Goal: Understand process/instructions: Learn how to perform a task or action

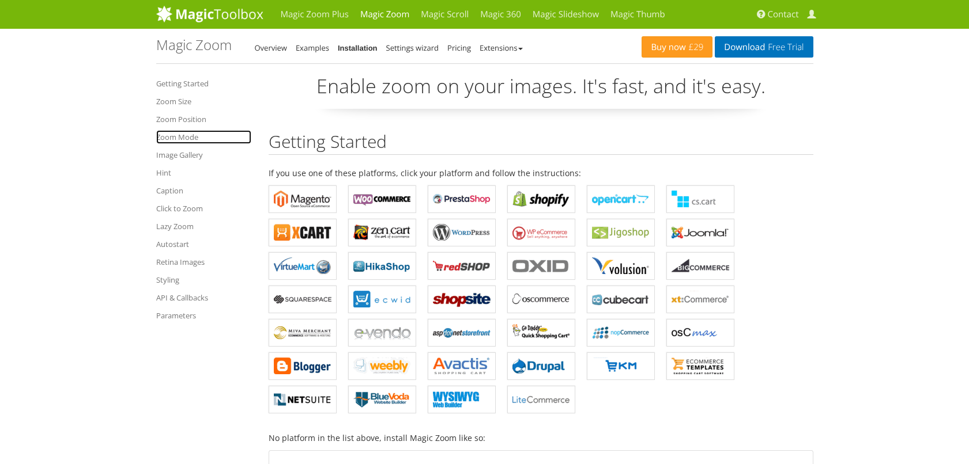
click at [180, 138] on link "Zoom Mode" at bounding box center [203, 137] width 95 height 14
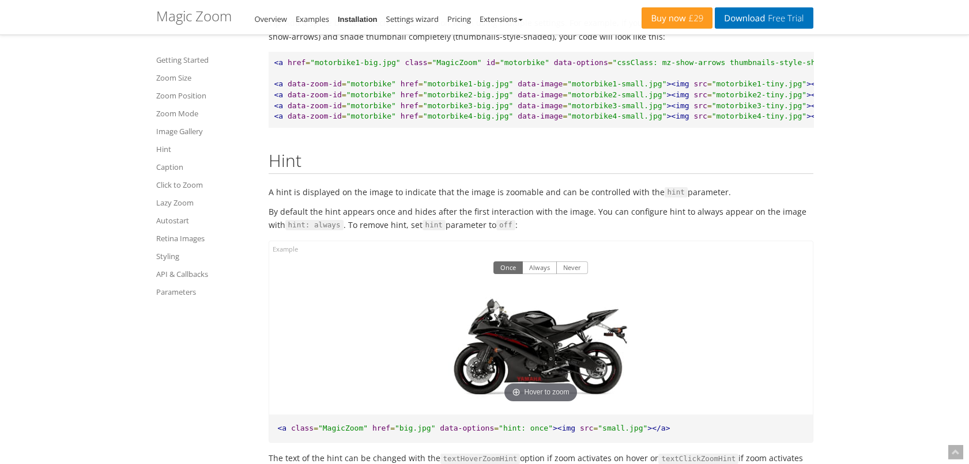
scroll to position [5236, 0]
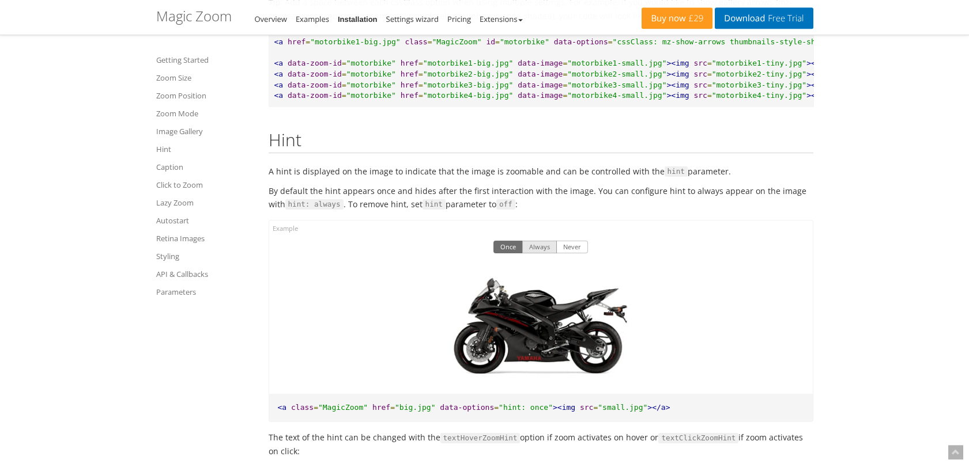
click at [549, 254] on button "Always" at bounding box center [539, 247] width 35 height 13
click at [583, 254] on button "Never" at bounding box center [572, 247] width 32 height 13
click at [504, 254] on button "Once" at bounding box center [507, 247] width 29 height 13
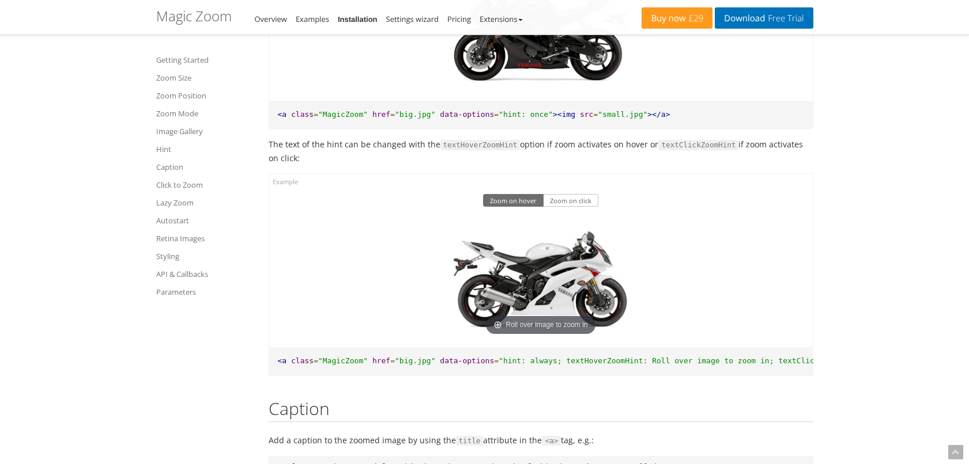
scroll to position [5541, 0]
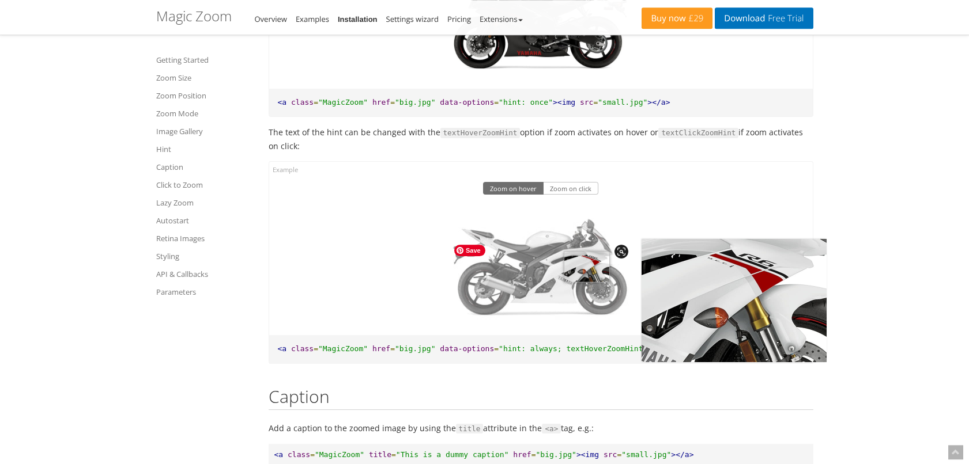
click at [587, 302] on img at bounding box center [540, 265] width 184 height 123
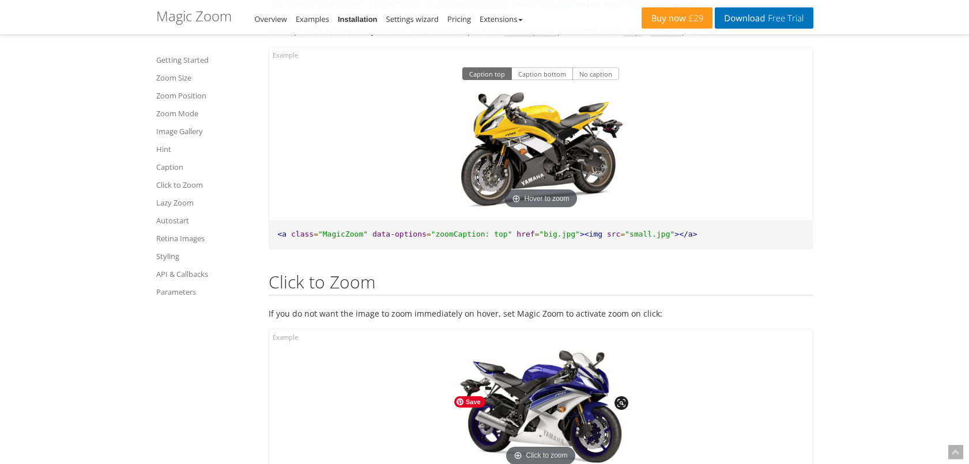
scroll to position [6091, 0]
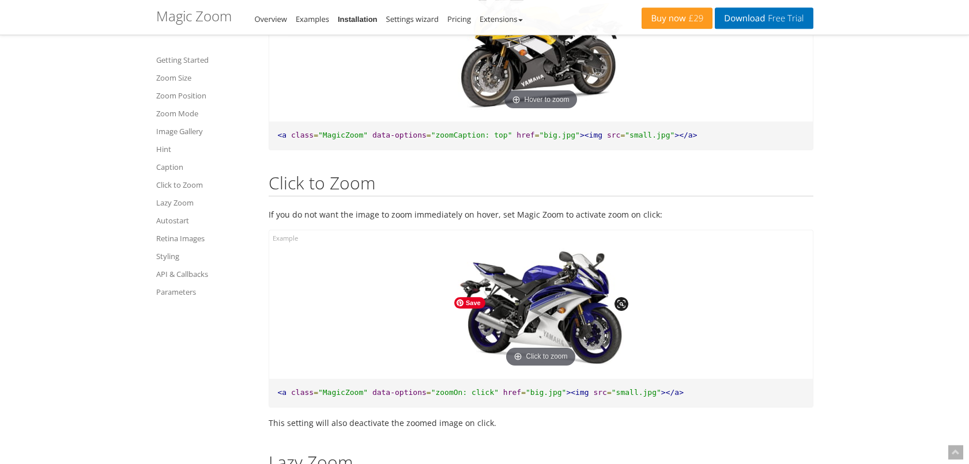
click at [545, 351] on img at bounding box center [540, 309] width 184 height 123
click at [545, 354] on img at bounding box center [540, 309] width 184 height 123
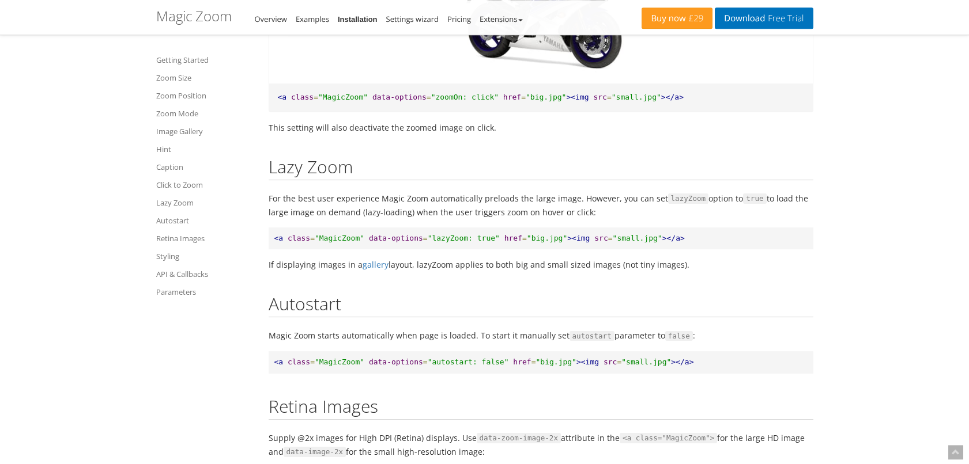
scroll to position [6397, 0]
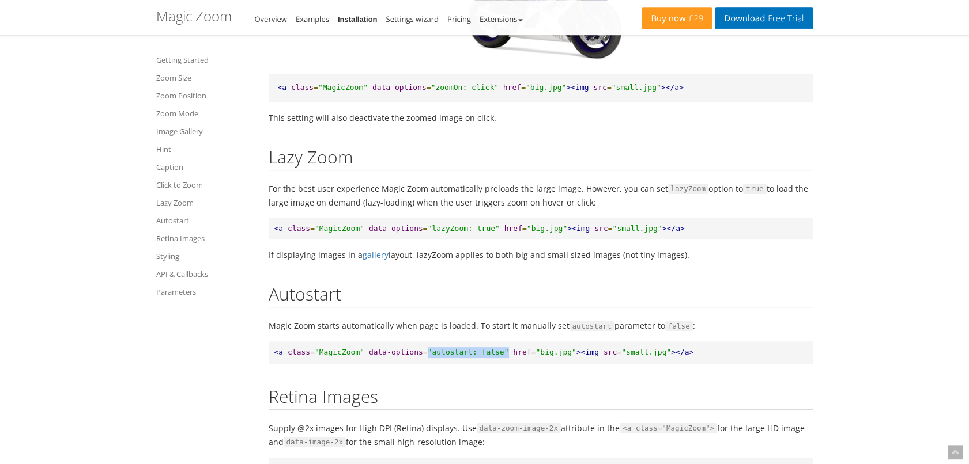
drag, startPoint x: 490, startPoint y: 395, endPoint x: 414, endPoint y: 397, distance: 76.1
click at [414, 364] on pre "<a class = "MagicZoom" data-options = "autostart: false" href = "big.jpg" ><img…" at bounding box center [541, 353] width 545 height 22
copy pre ""autostart: false""
click at [422, 19] on link "Settings wizard" at bounding box center [412, 19] width 53 height 10
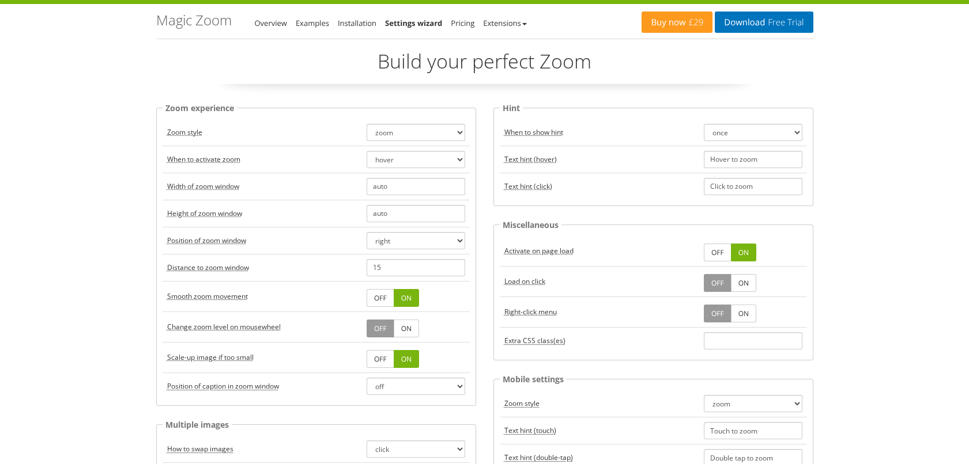
scroll to position [61, 0]
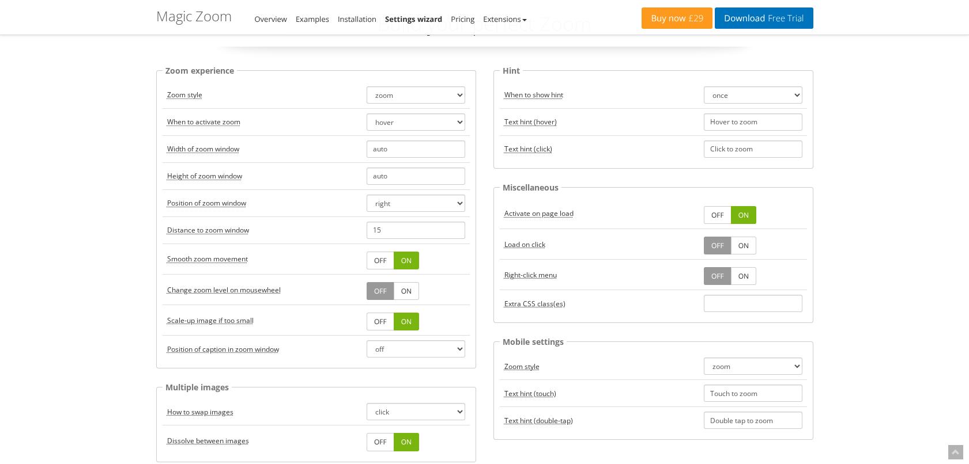
click at [738, 247] on link "ON" at bounding box center [743, 246] width 25 height 18
click at [739, 277] on link "ON" at bounding box center [743, 276] width 25 height 18
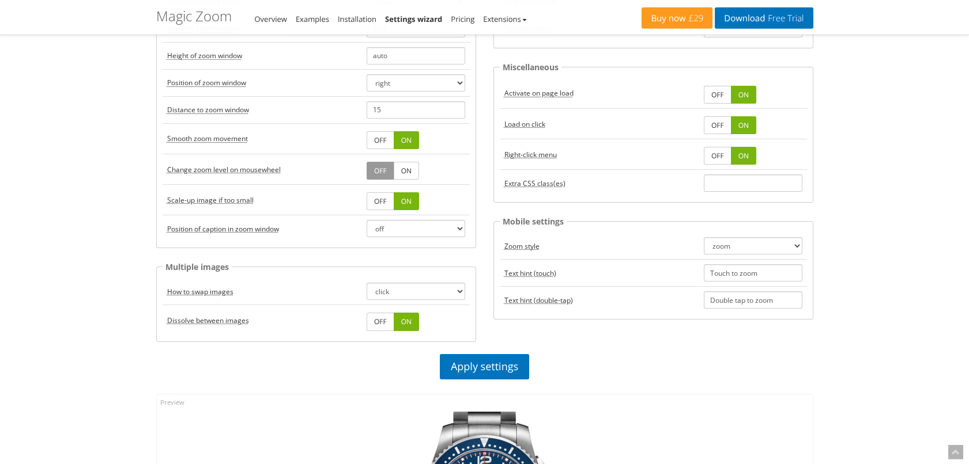
scroll to position [183, 0]
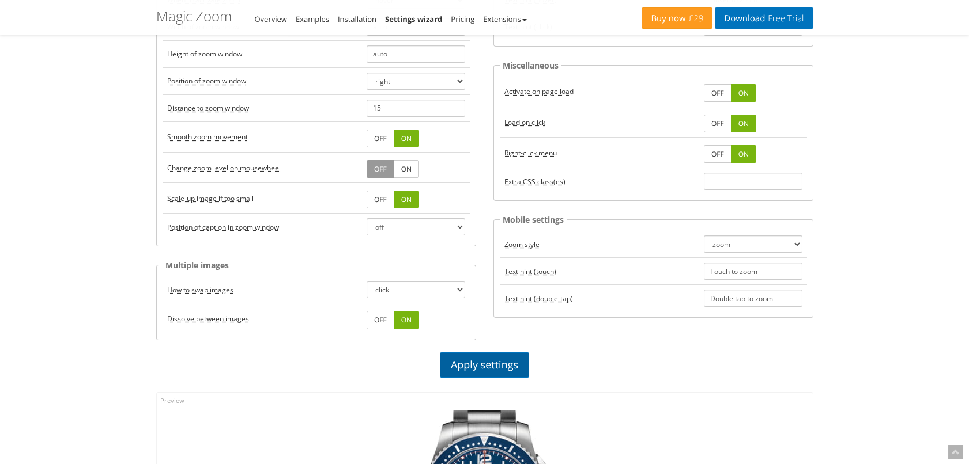
click at [500, 364] on link "Apply settings" at bounding box center [484, 365] width 89 height 25
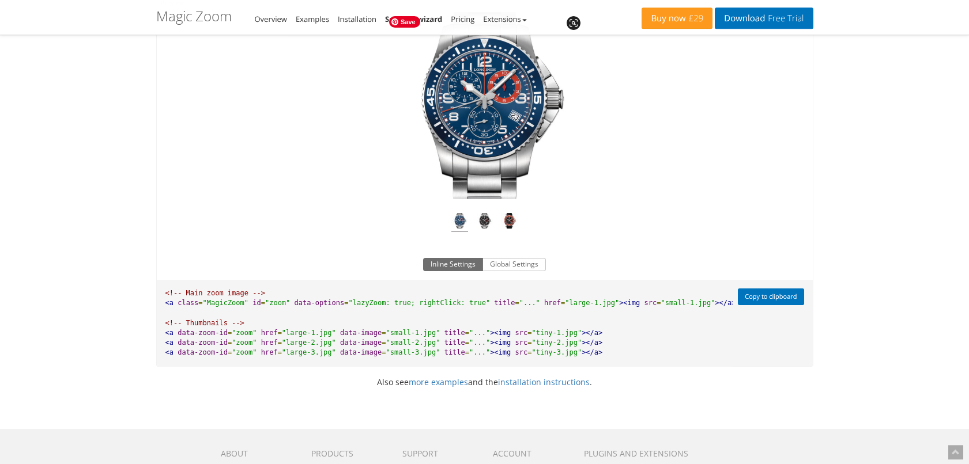
scroll to position [611, 0]
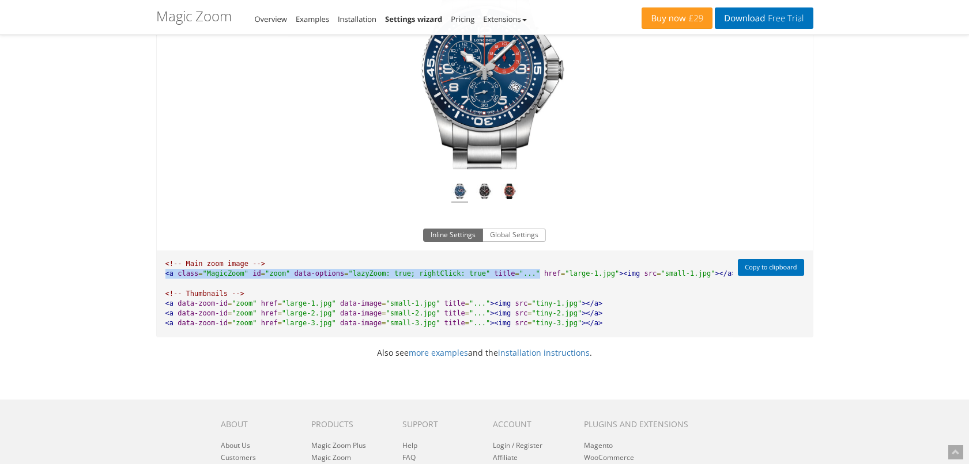
drag, startPoint x: 167, startPoint y: 291, endPoint x: 509, endPoint y: 290, distance: 342.3
click at [509, 290] on pre "<!-- Main zoom image --> <a class = "MagicZoom" id = "zoom" data-options = "laz…" at bounding box center [444, 294] width 575 height 86
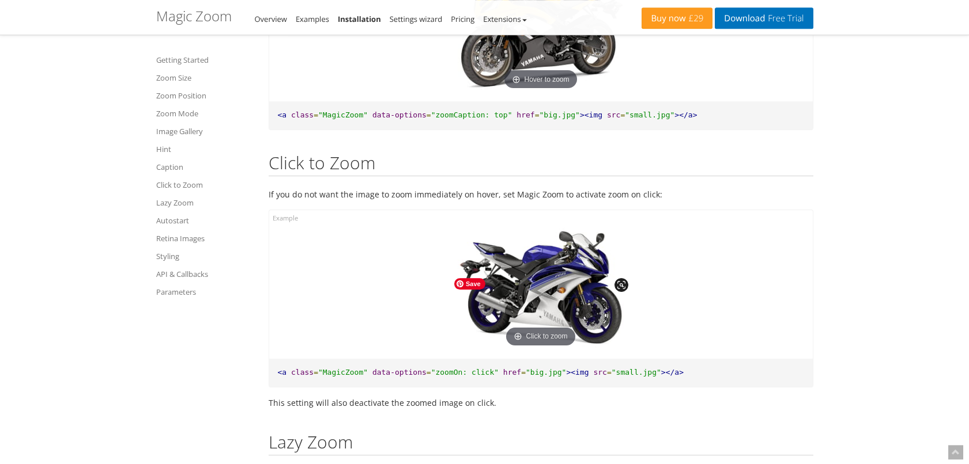
scroll to position [6004, 0]
